Goal: Information Seeking & Learning: Learn about a topic

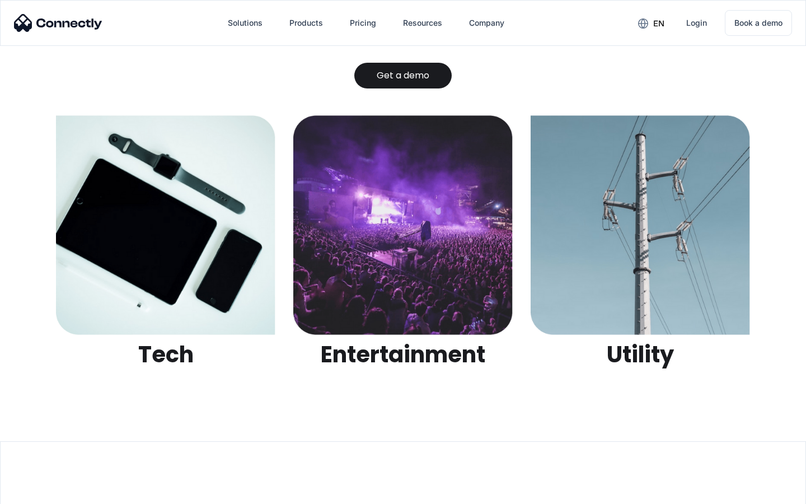
scroll to position [3531, 0]
